Goal: Task Accomplishment & Management: Manage account settings

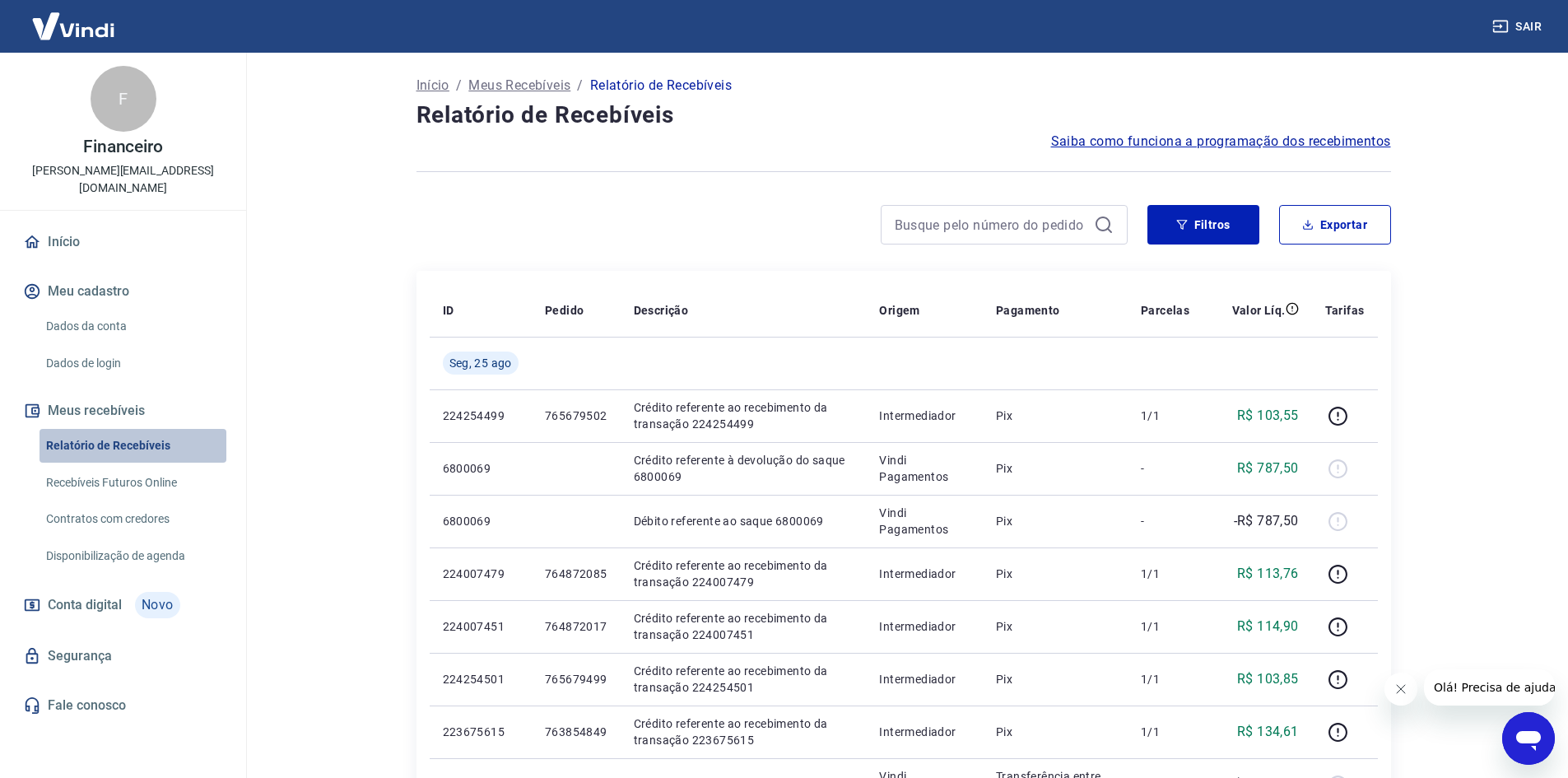
click at [115, 429] on link "Relatório de Recebíveis" at bounding box center [133, 445] width 187 height 34
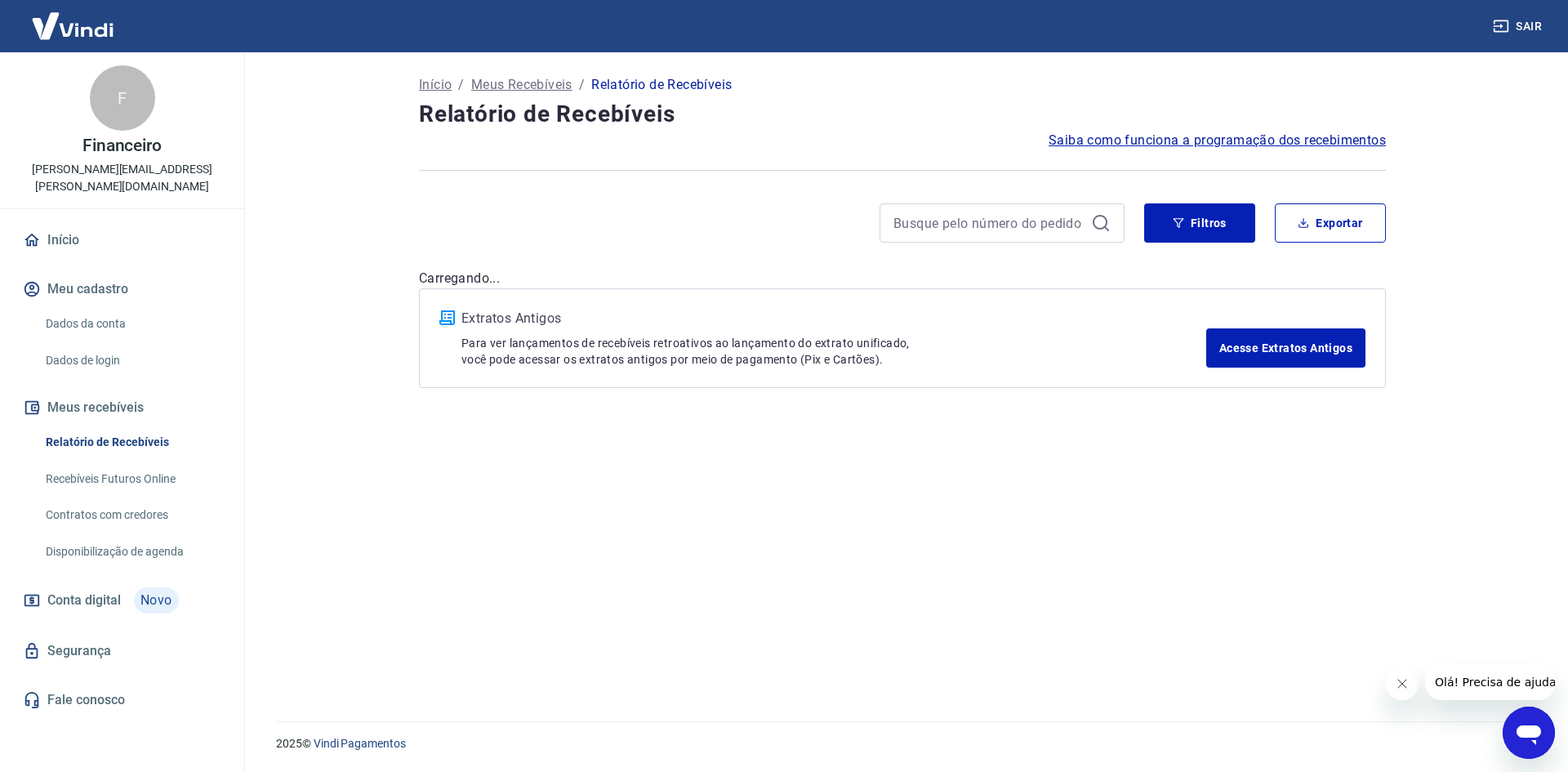
click at [435, 83] on p "Início" at bounding box center [435, 85] width 33 height 20
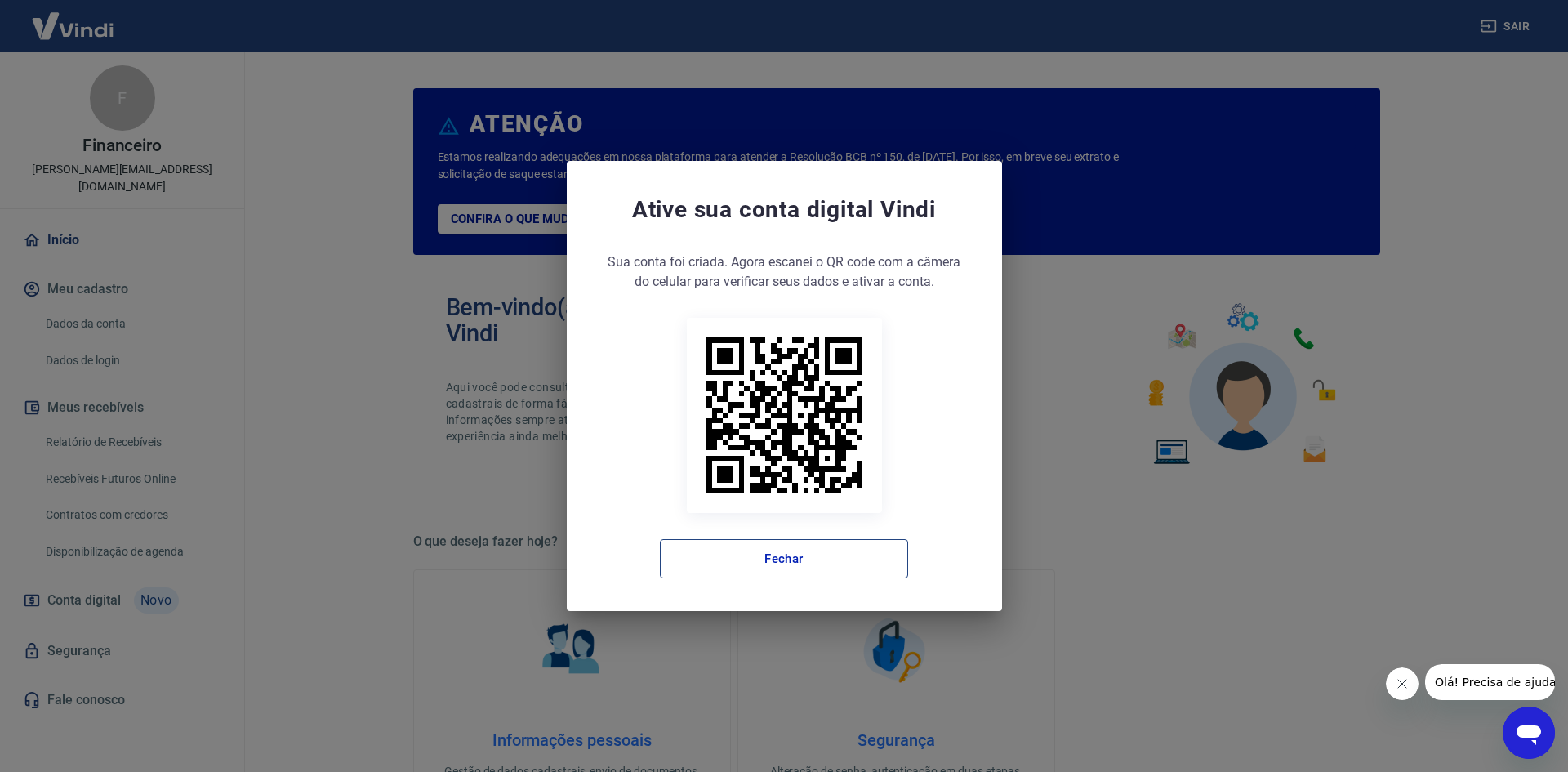
click at [767, 556] on button "Fechar" at bounding box center [784, 558] width 248 height 39
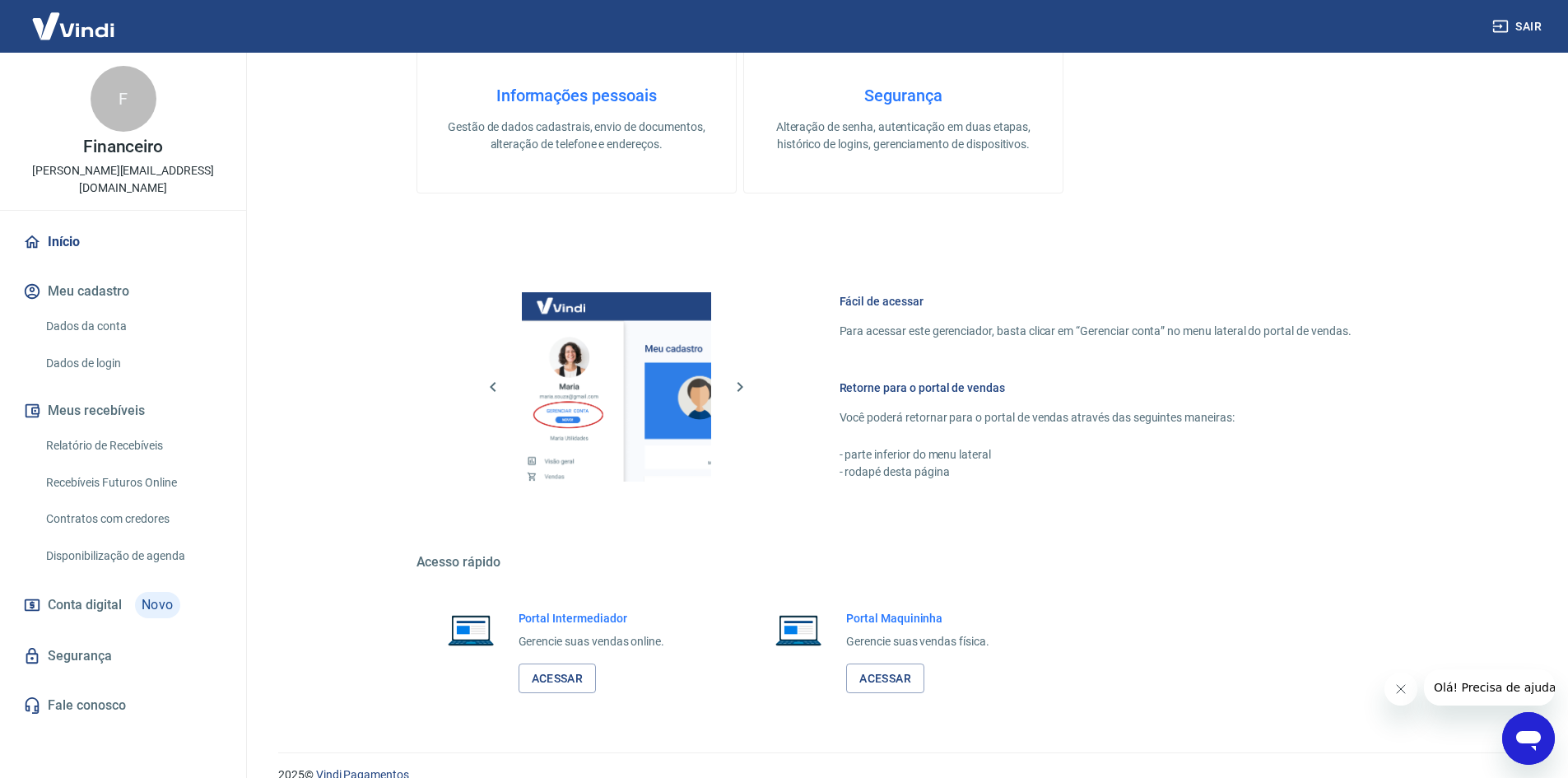
scroll to position [676, 0]
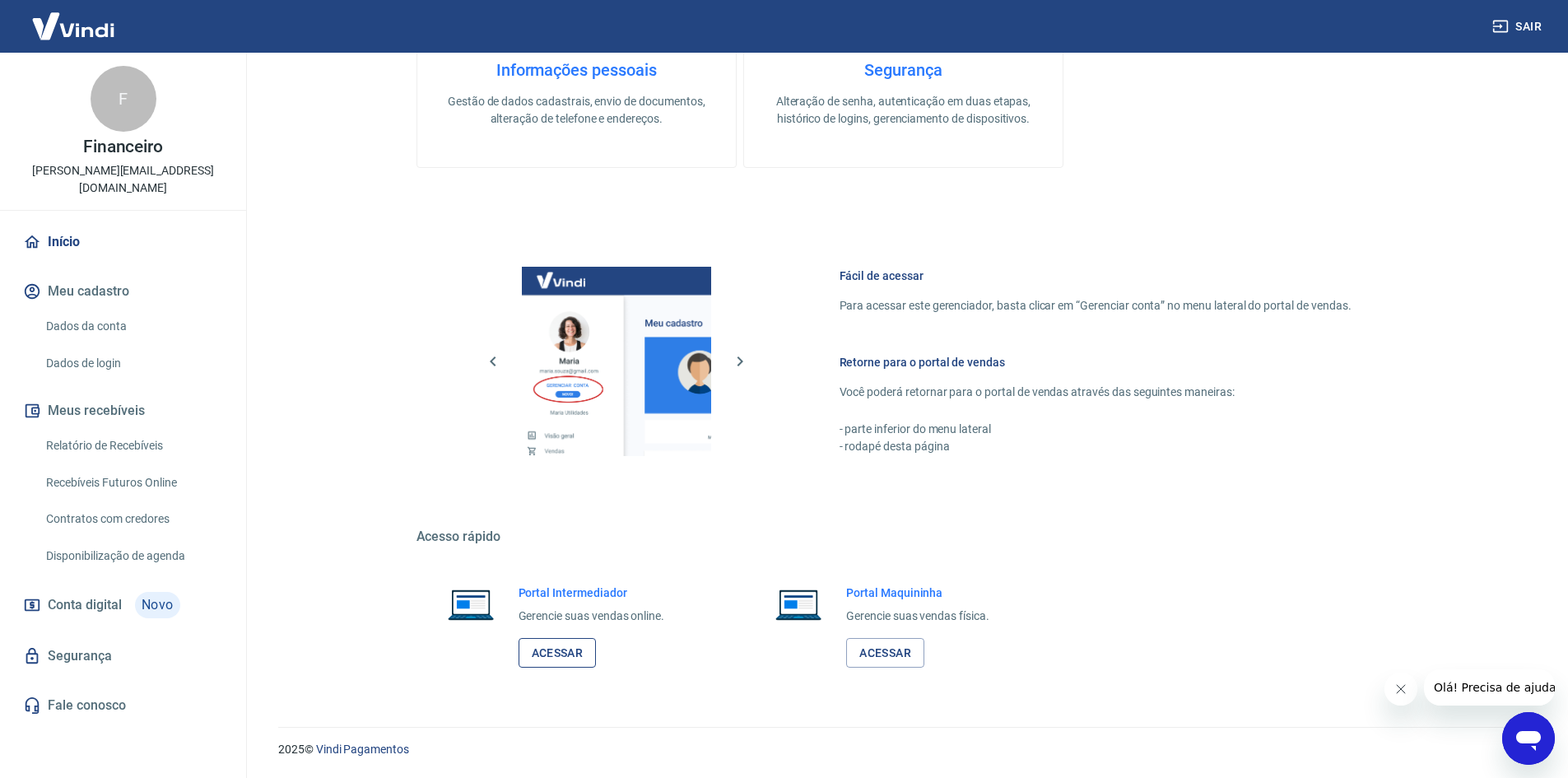
click at [554, 657] on link "Acessar" at bounding box center [558, 653] width 79 height 30
